Goal: Find specific page/section

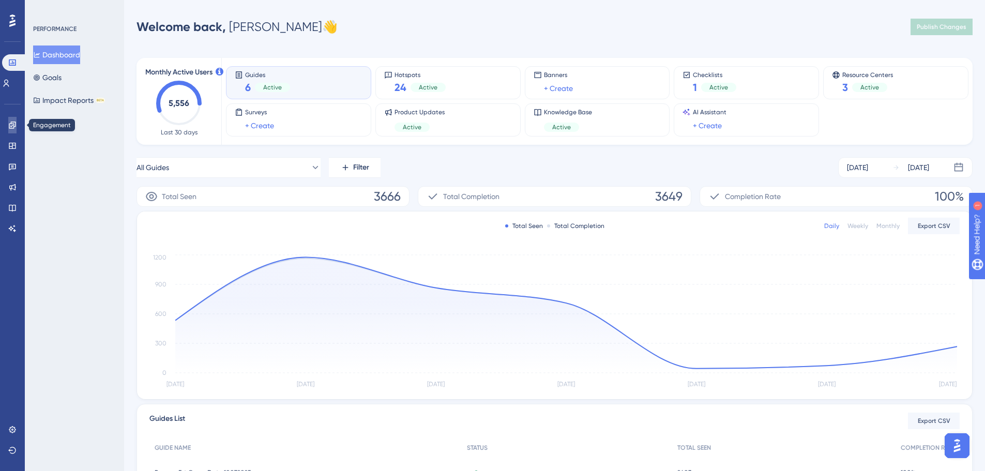
click at [16, 127] on icon at bounding box center [12, 125] width 8 height 8
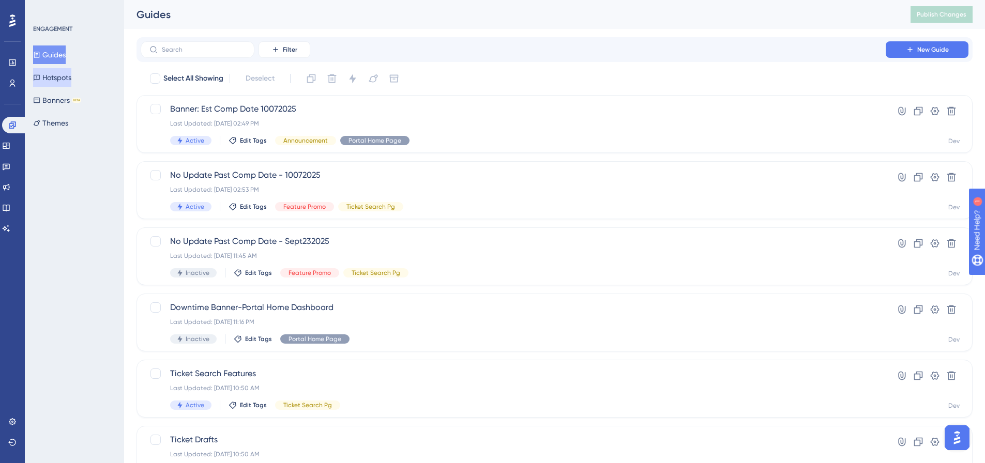
click at [59, 79] on button "Hotspots" at bounding box center [52, 77] width 38 height 19
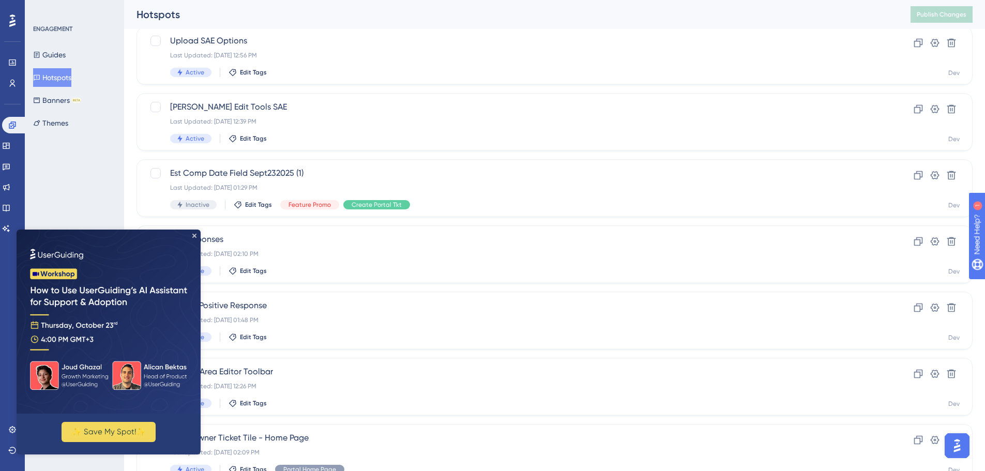
scroll to position [207, 0]
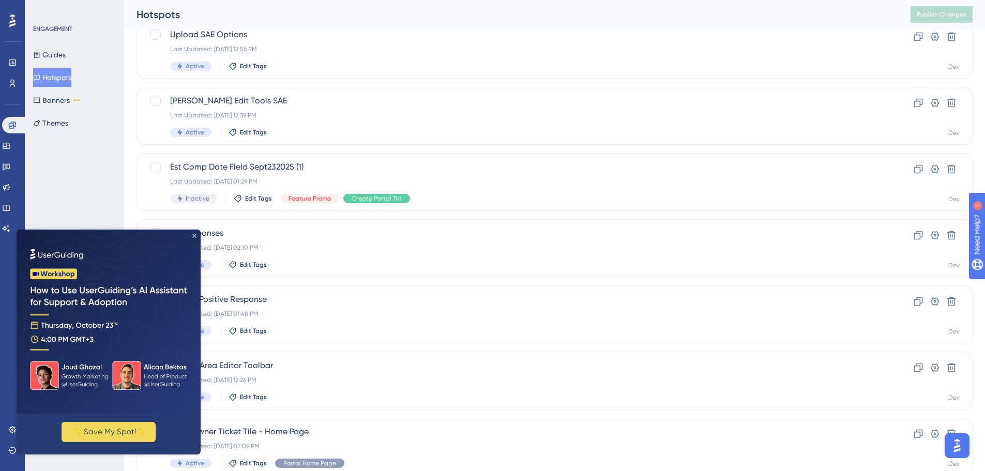
click at [194, 234] on icon "Close Preview" at bounding box center [194, 236] width 4 height 4
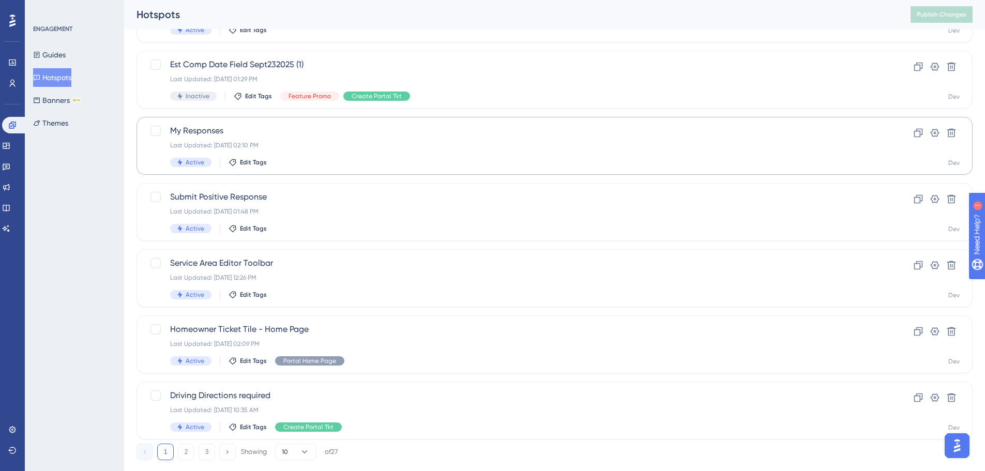
scroll to position [310, 0]
click at [331, 262] on span "Service Area Editor Toolbar" at bounding box center [513, 262] width 686 height 12
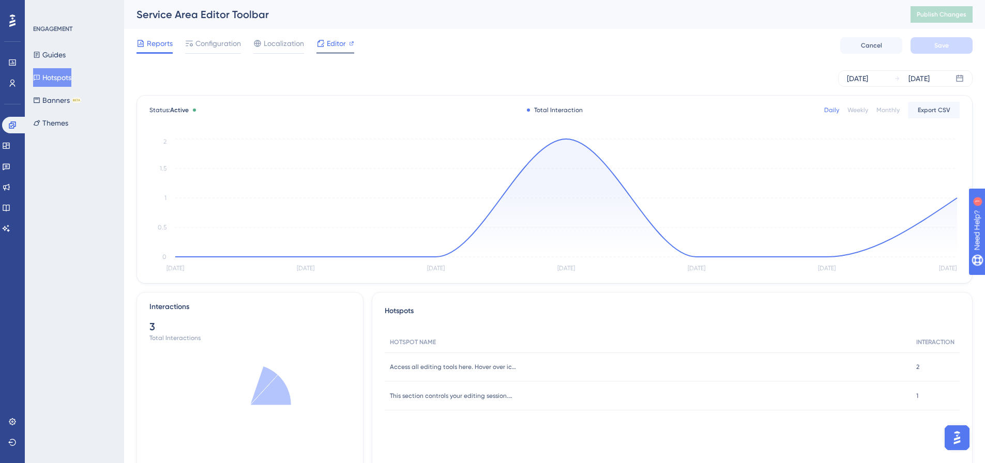
click at [328, 51] on div "Editor" at bounding box center [335, 45] width 38 height 17
